Goal: Find specific page/section: Find specific page/section

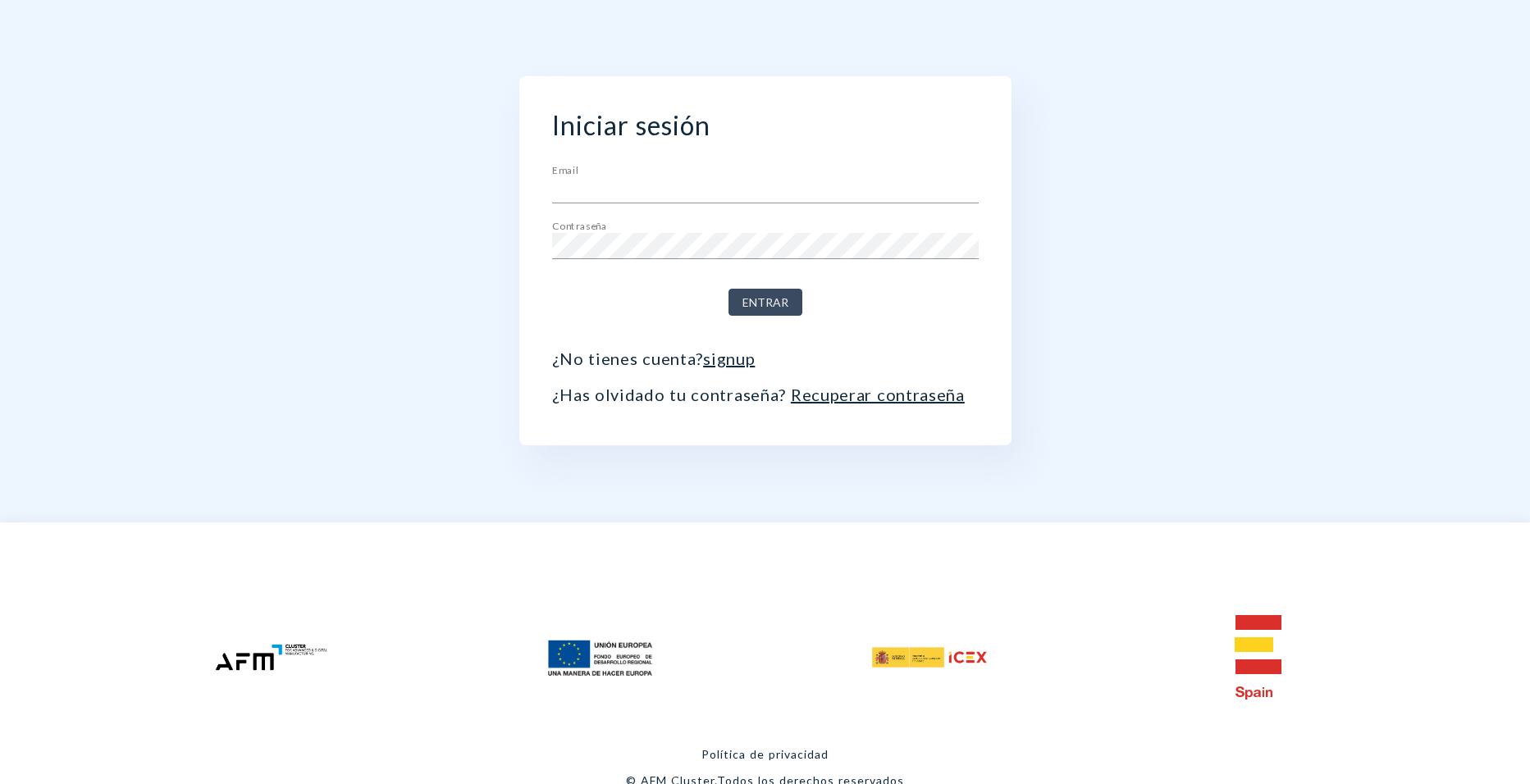
type input "[PERSON_NAME][EMAIL_ADDRESS][PERSON_NAME][DOMAIN_NAME]"
click at [765, 305] on span "Entrar" at bounding box center [765, 303] width 46 height 20
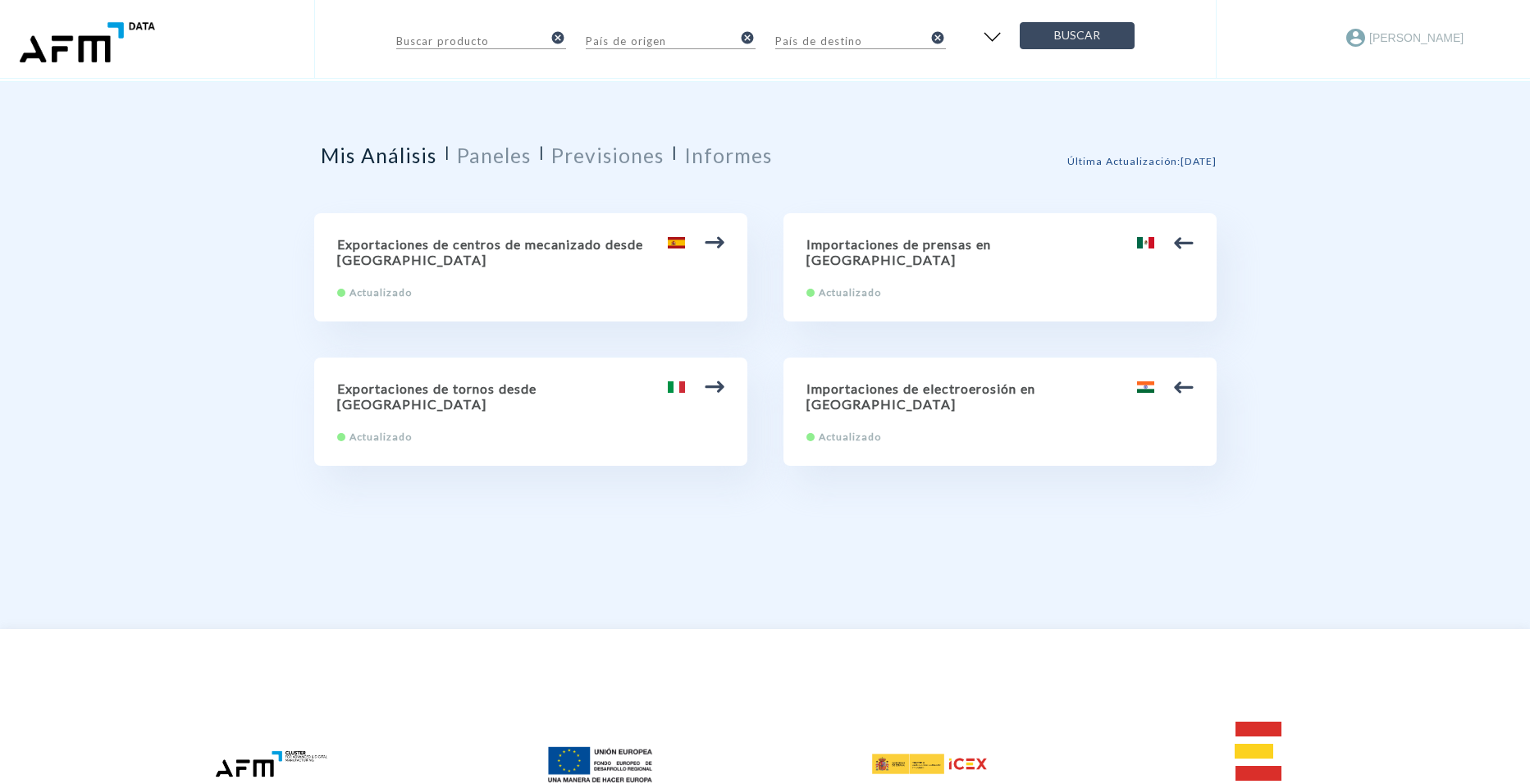
click at [518, 165] on h2 "Paneles" at bounding box center [493, 155] width 73 height 24
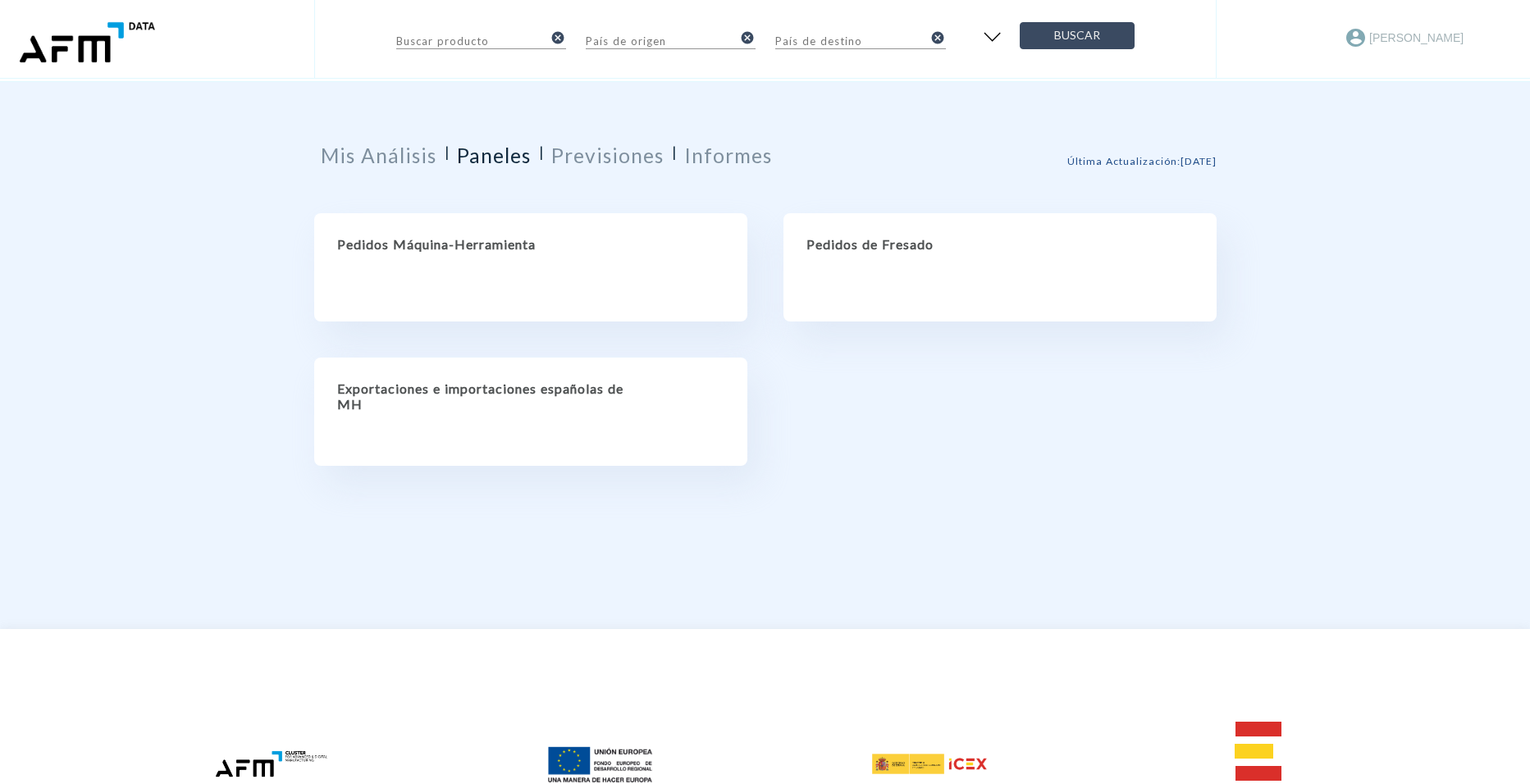
click at [427, 245] on h2 "Pedidos Máquina-Herramienta" at bounding box center [530, 244] width 387 height 16
click at [926, 268] on div "Pedidos de Fresado" at bounding box center [999, 267] width 433 height 108
